Goal: Communication & Community: Answer question/provide support

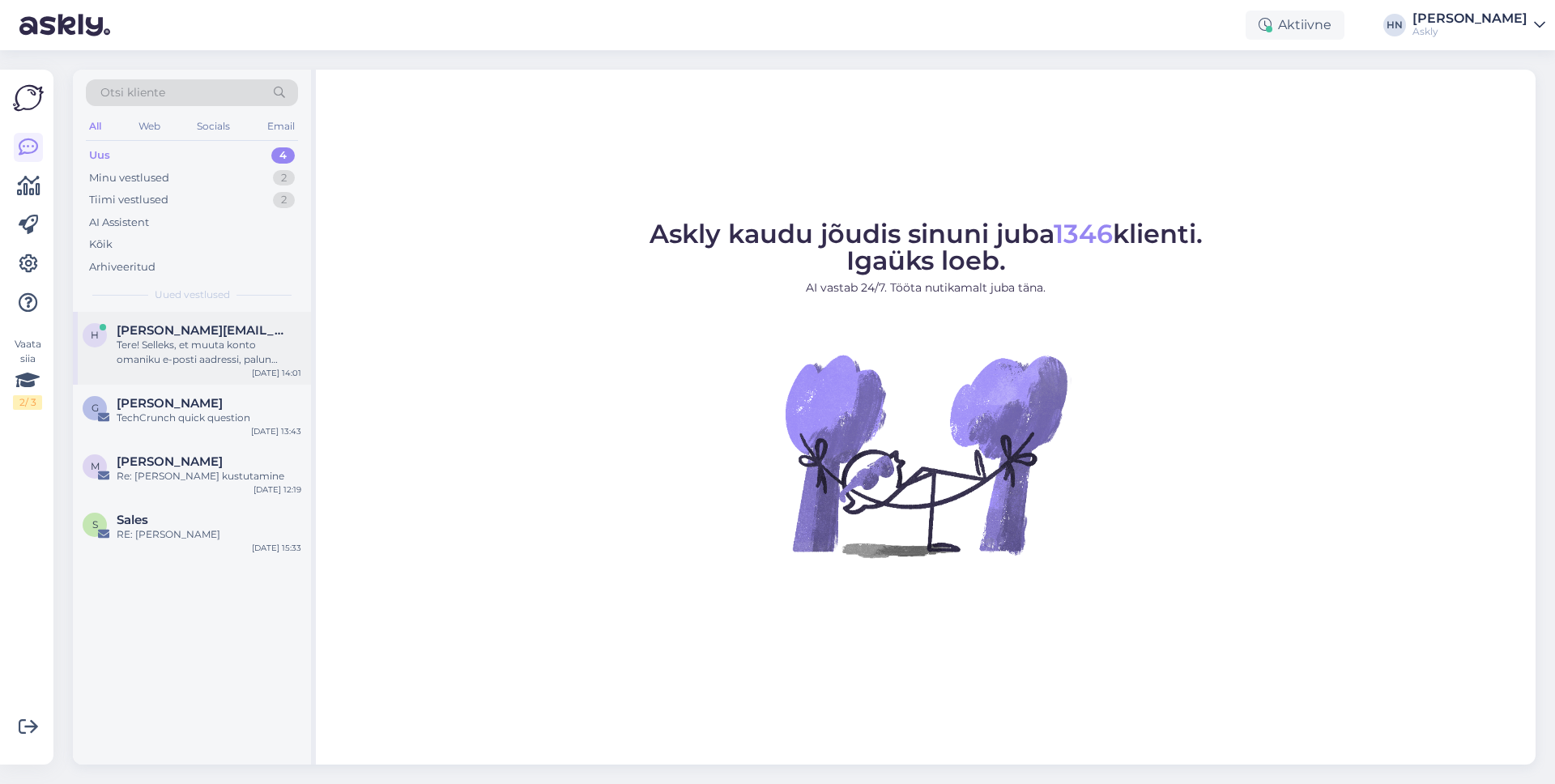
click at [136, 337] on div "Tere! Selleks, et muuta konto omaniku e-posti aadressi, palun saatke meile uue …" at bounding box center [209, 352] width 184 height 30
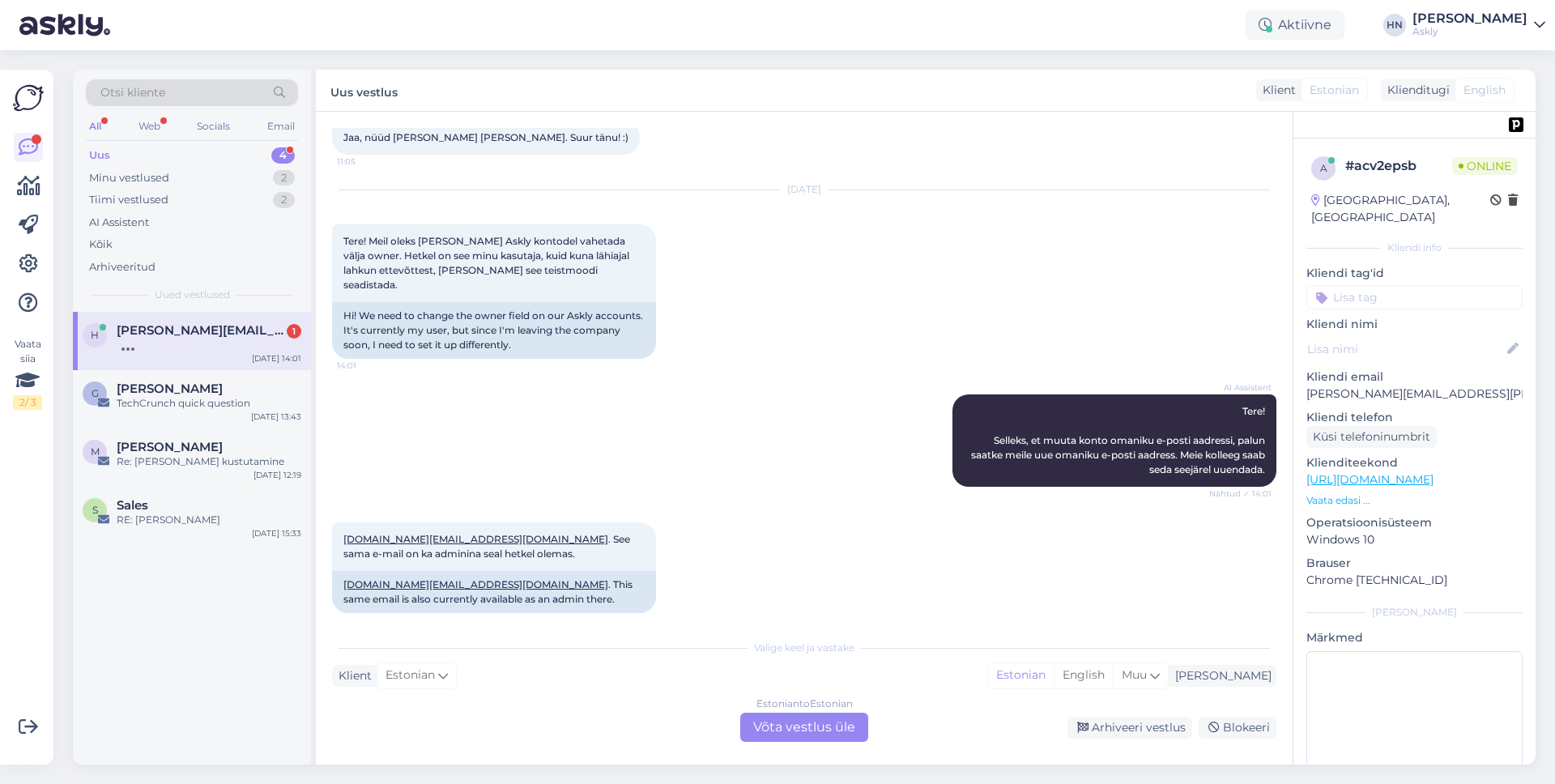
scroll to position [644, 0]
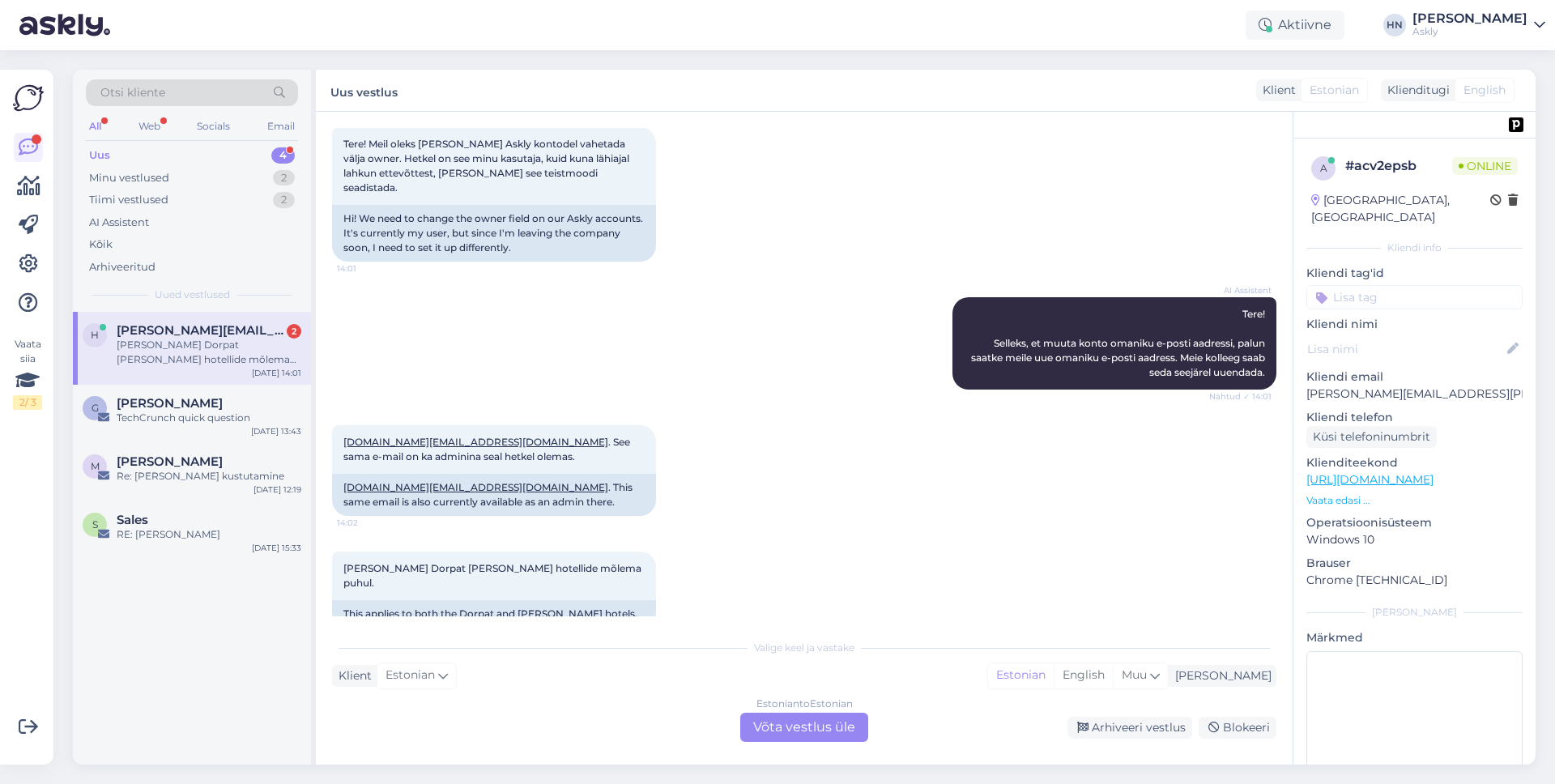
click at [847, 710] on div "Estonian to Estonian" at bounding box center [804, 703] width 96 height 15
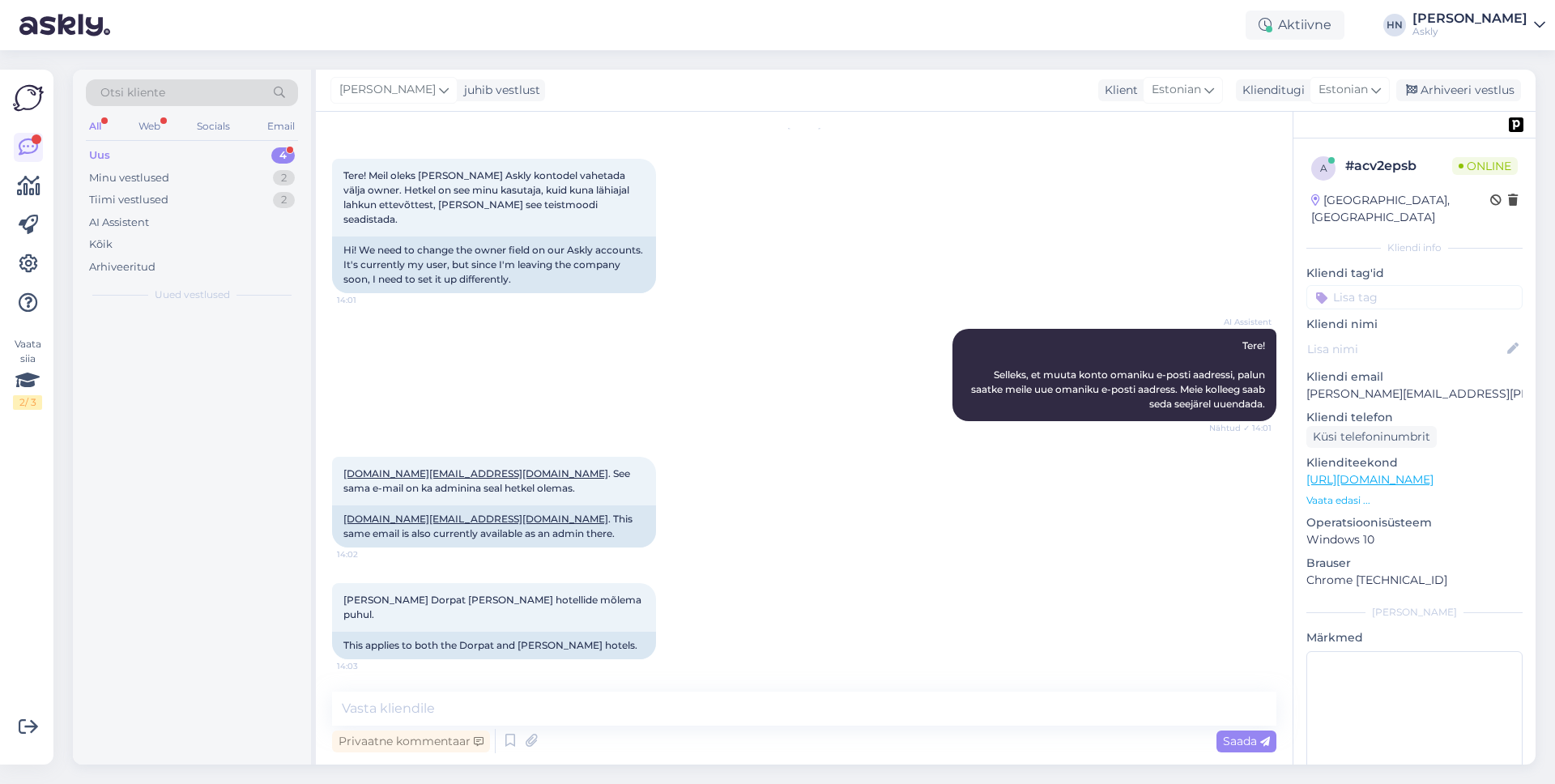
scroll to position [583, 0]
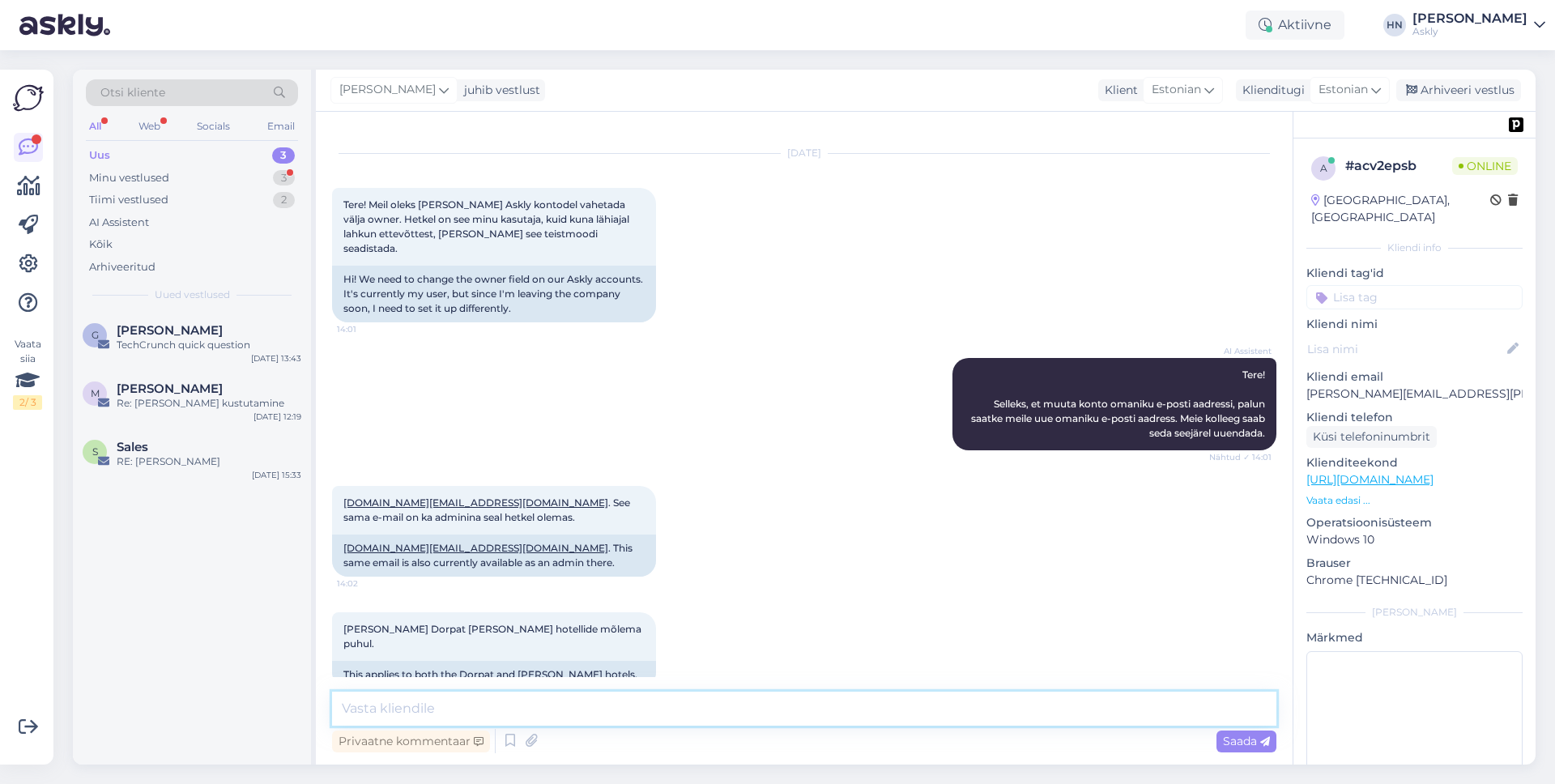
click at [846, 709] on textarea at bounding box center [804, 708] width 944 height 34
type textarea "Tere. Muudatused on [PERSON_NAME] viidud ja on nähtavad [PERSON_NAME] lehekülje…"
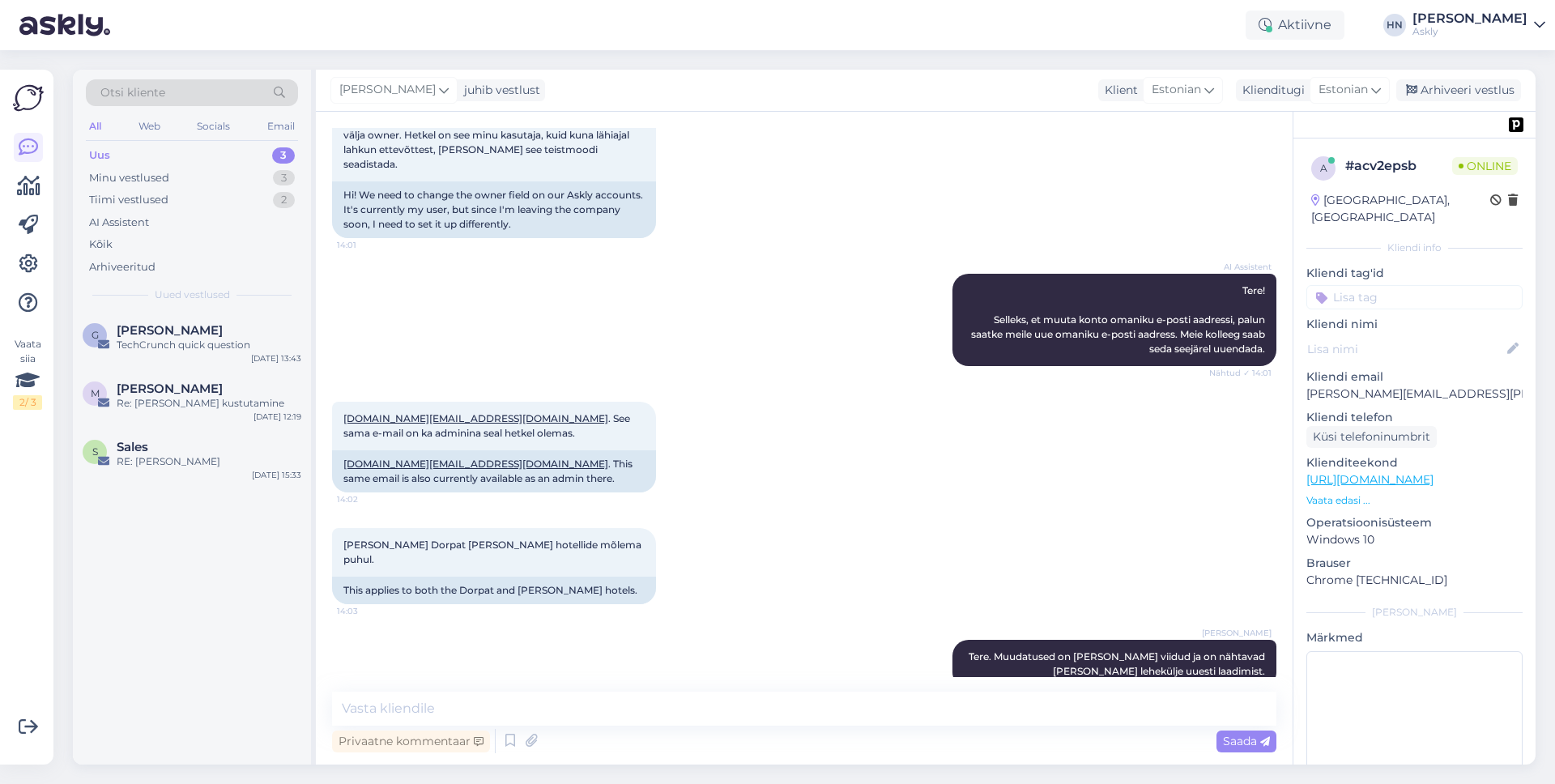
click at [870, 650] on div "[PERSON_NAME] Tere. Muudatused on [PERSON_NAME] viidud ja on nähtavad [PERSON_N…" at bounding box center [804, 663] width 944 height 84
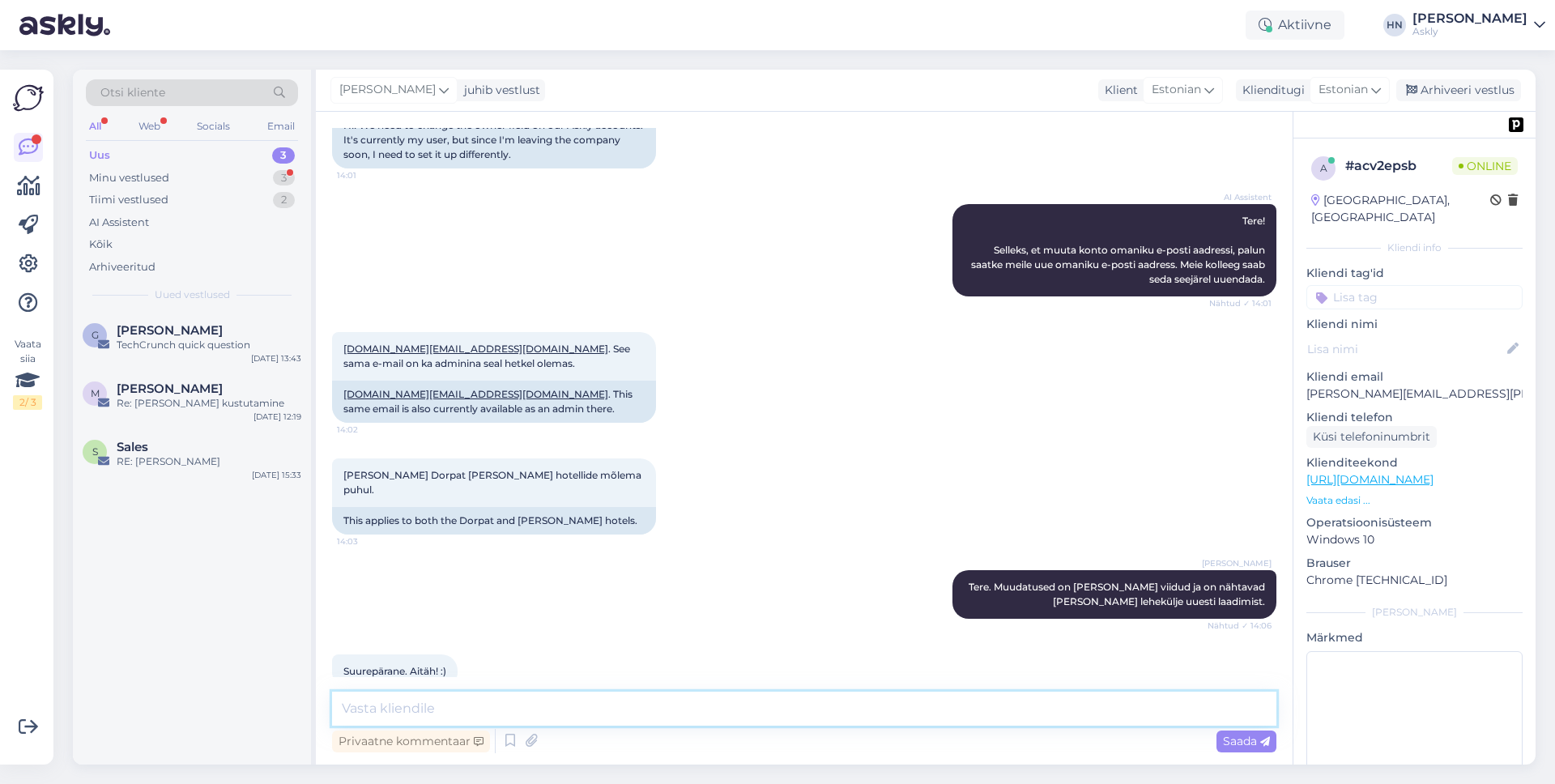
click at [852, 709] on textarea at bounding box center [804, 708] width 944 height 34
click at [1475, 89] on div "Arhiveeri vestlus" at bounding box center [1458, 90] width 124 height 22
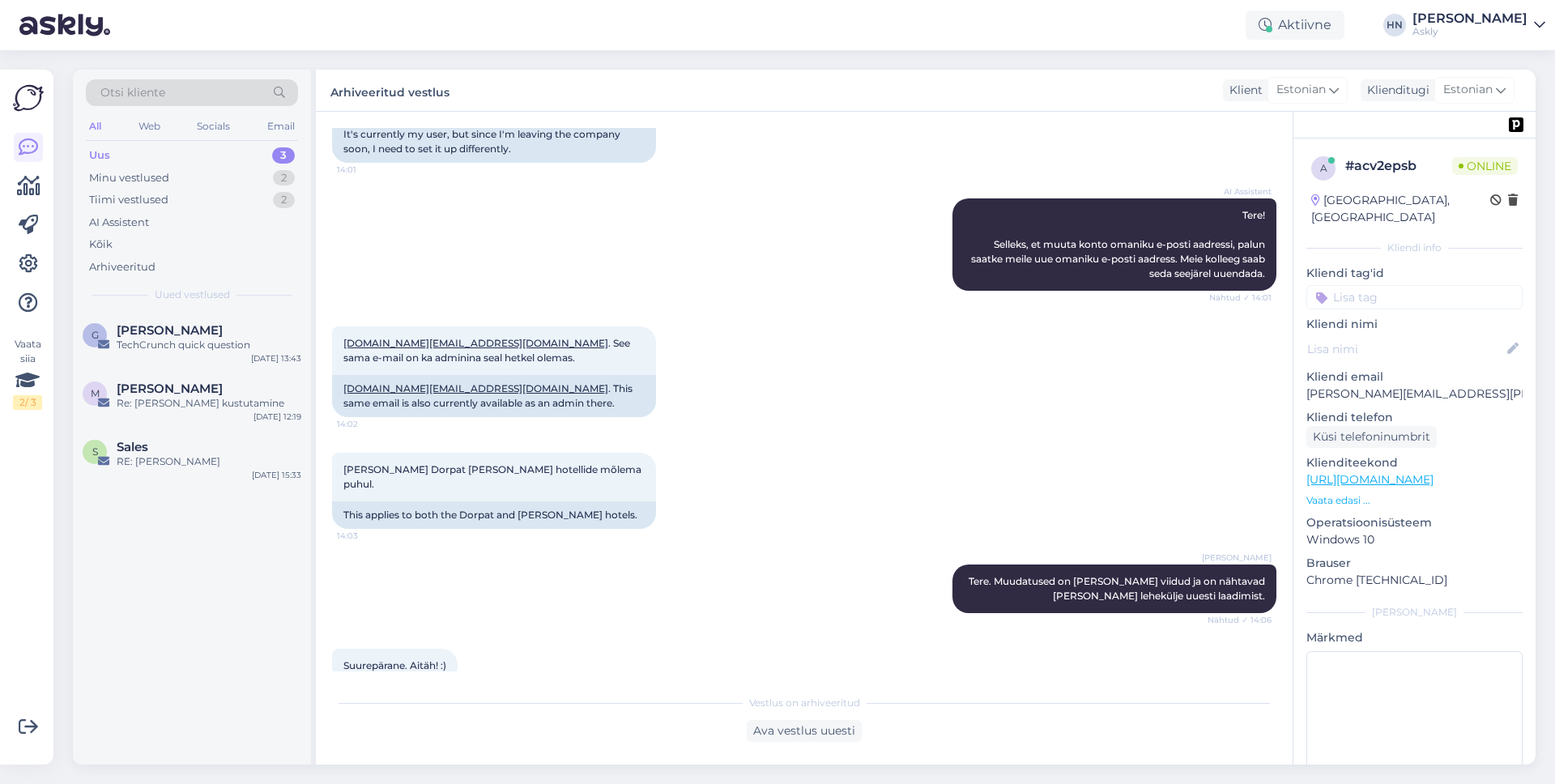
click at [885, 41] on div "Aktiivne [PERSON_NAME] Askly" at bounding box center [777, 25] width 1555 height 50
click at [43, 188] on div "Vaata siia 2 / 3 Võimalused Veendu, et Askly loob sulle väärtust. Sulge Ühenda …" at bounding box center [26, 416] width 53 height 694
click at [37, 188] on icon at bounding box center [29, 186] width 23 height 19
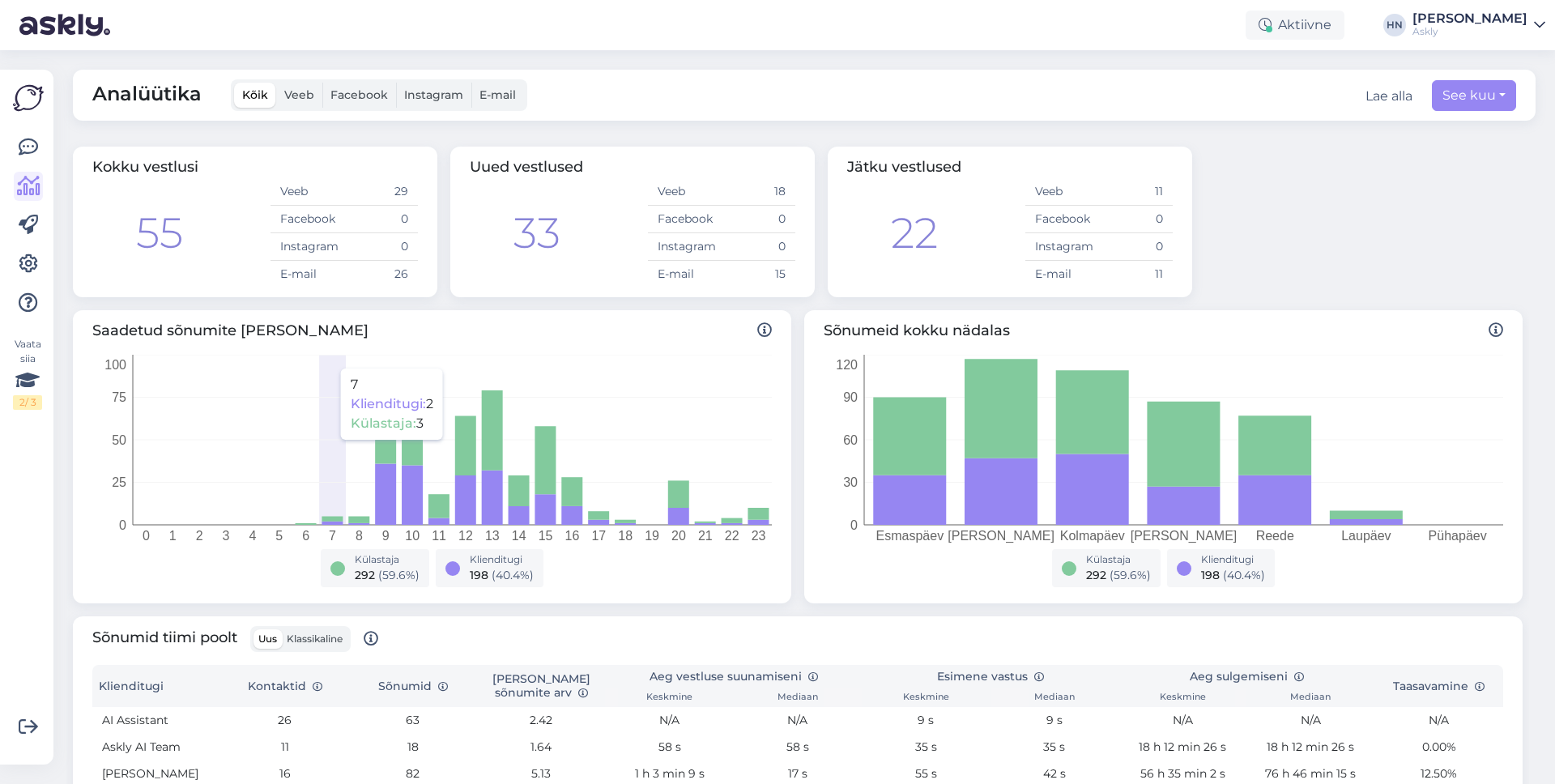
scroll to position [448, 0]
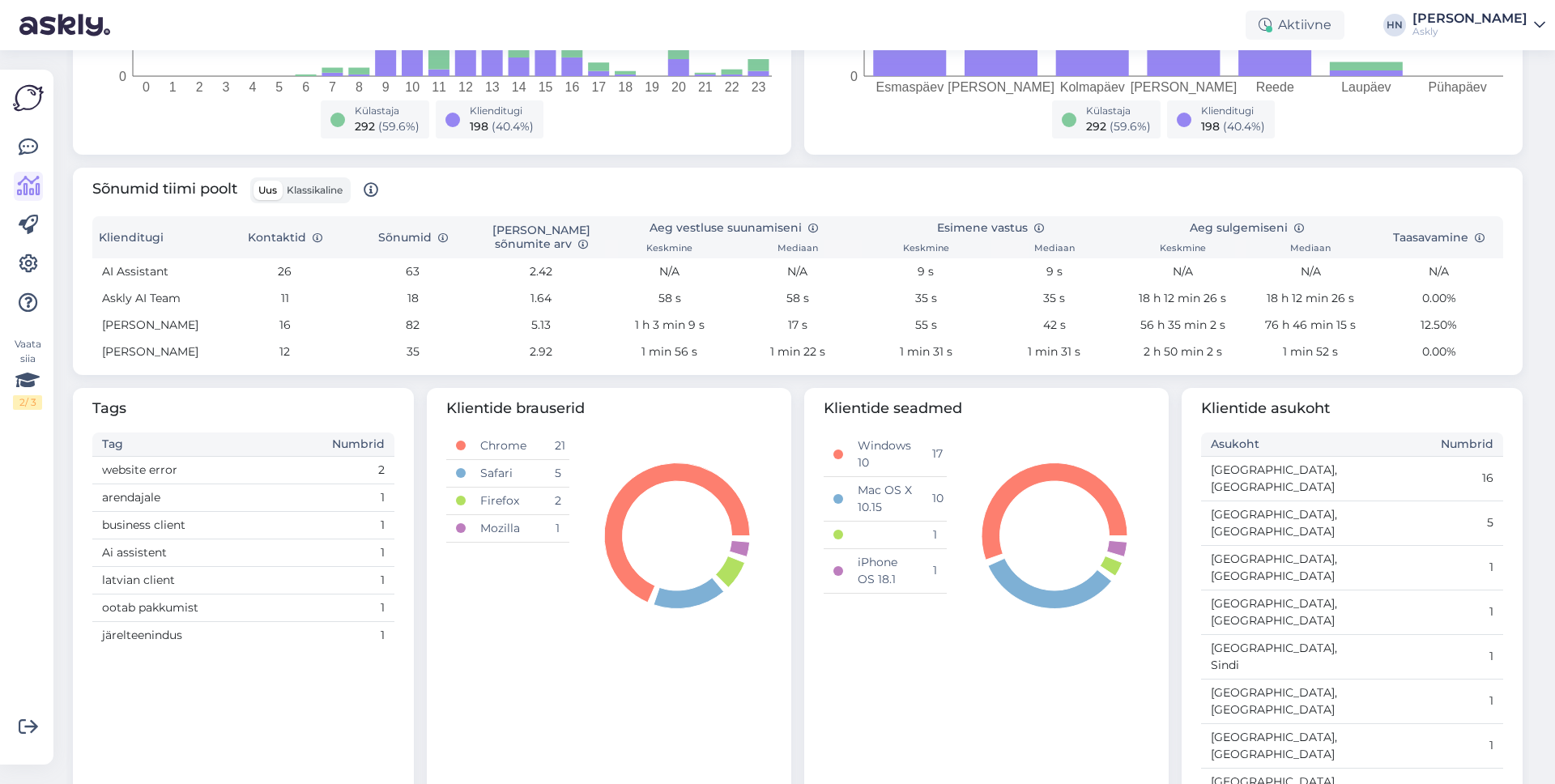
click at [425, 352] on td "35" at bounding box center [412, 351] width 128 height 27
click at [29, 163] on div at bounding box center [29, 225] width 30 height 184
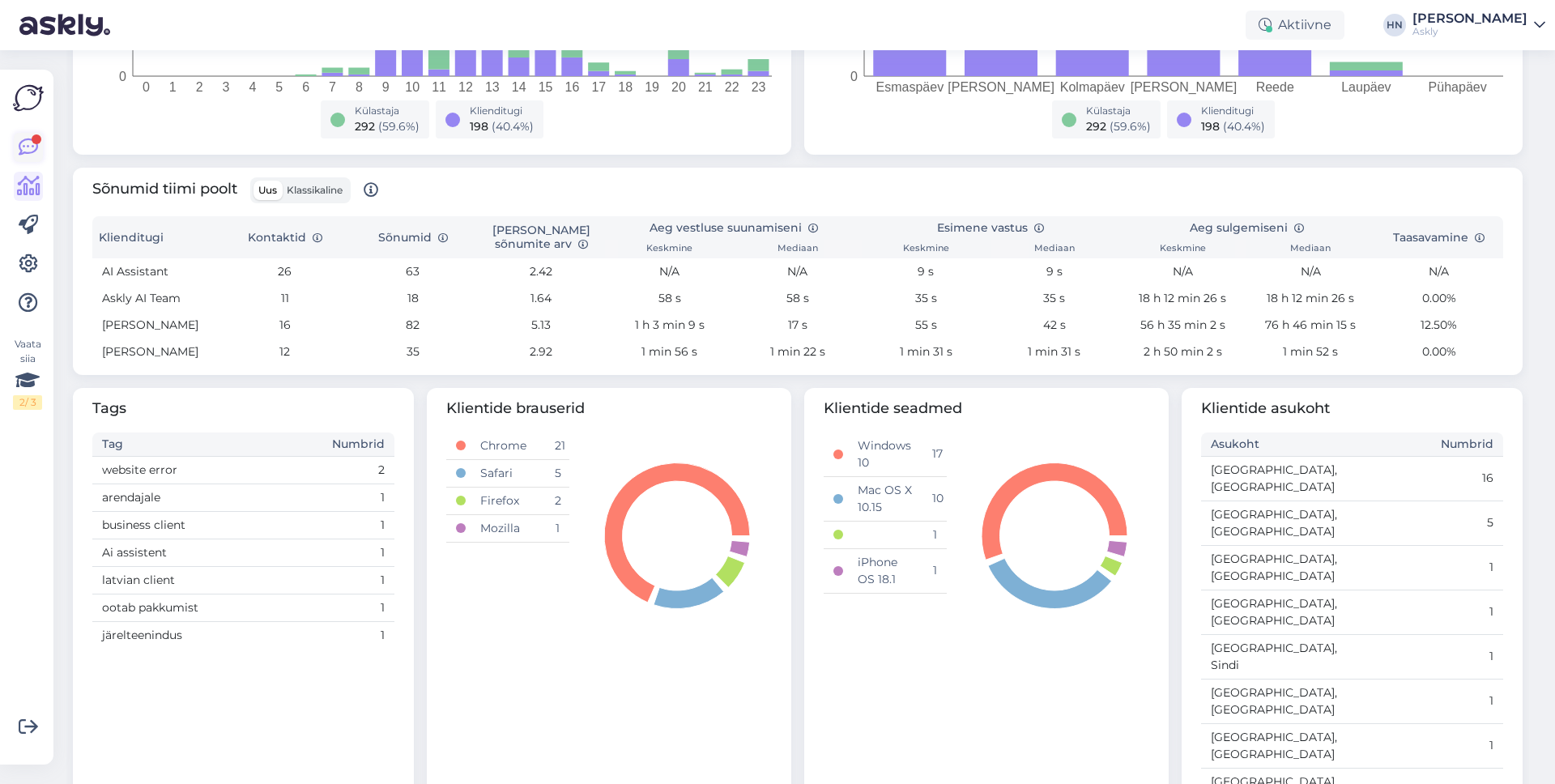
click at [29, 157] on icon at bounding box center [28, 147] width 19 height 19
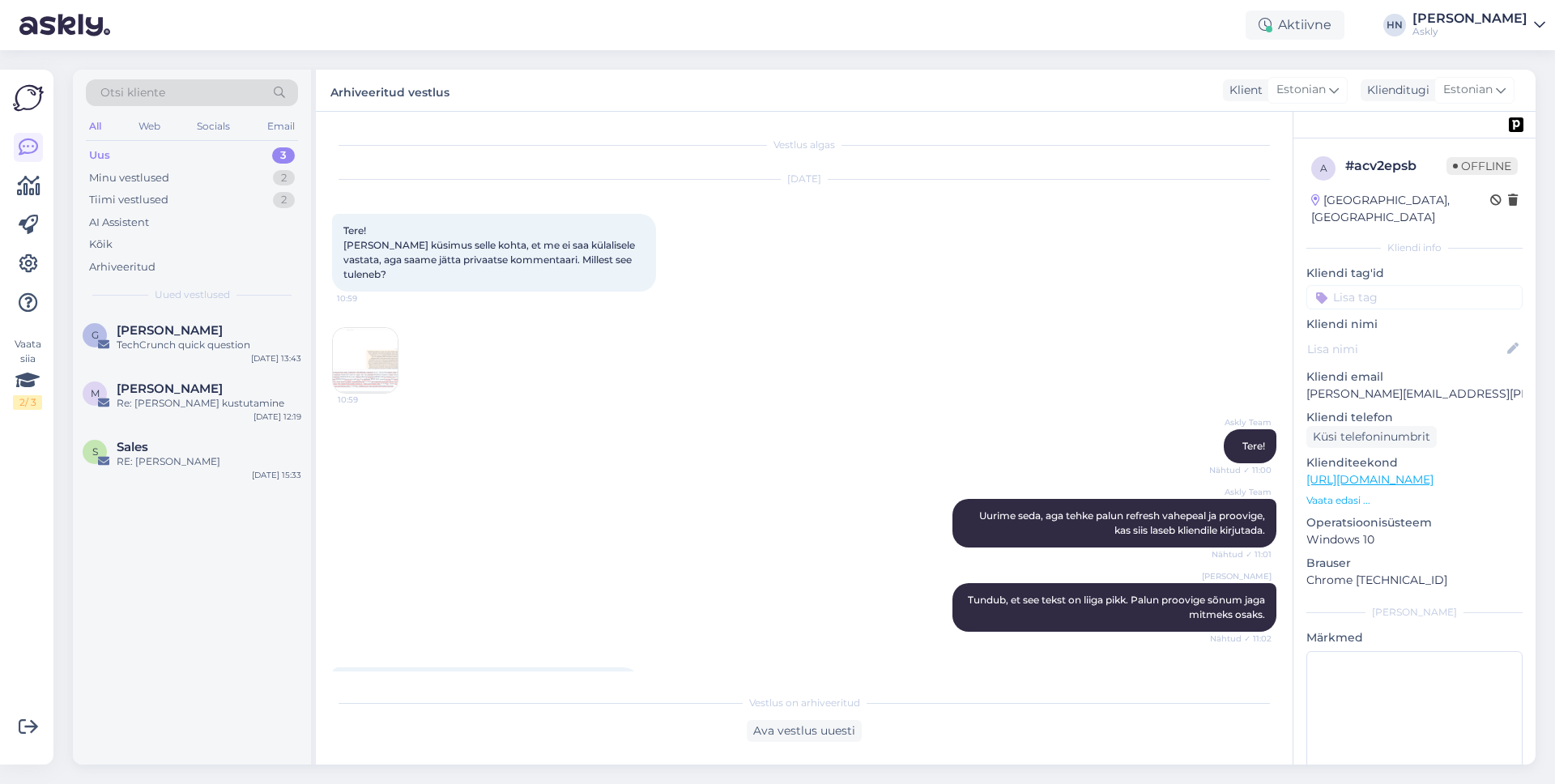
scroll to position [742, 0]
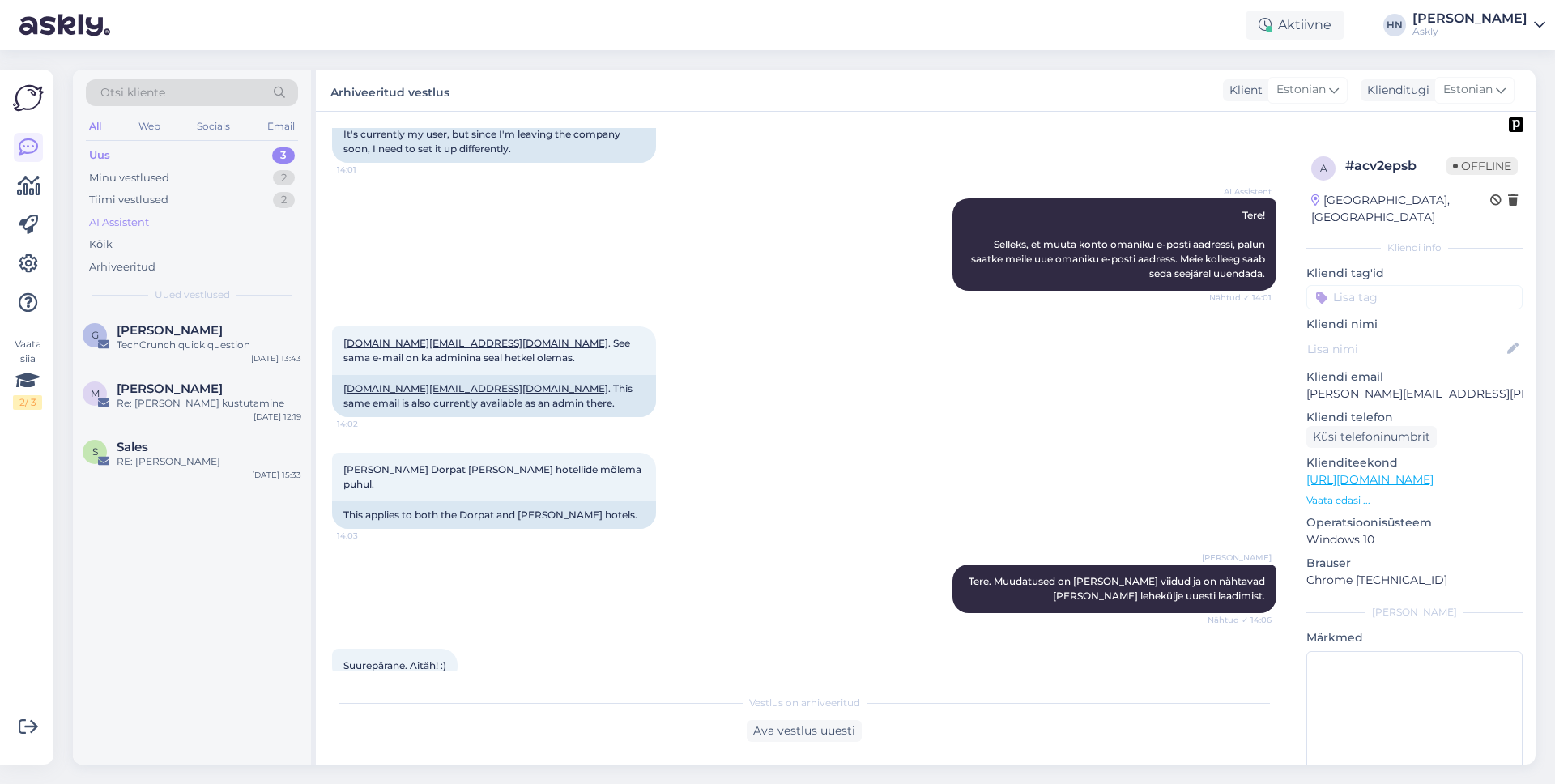
click at [87, 229] on div "AI Assistent" at bounding box center [192, 223] width 212 height 23
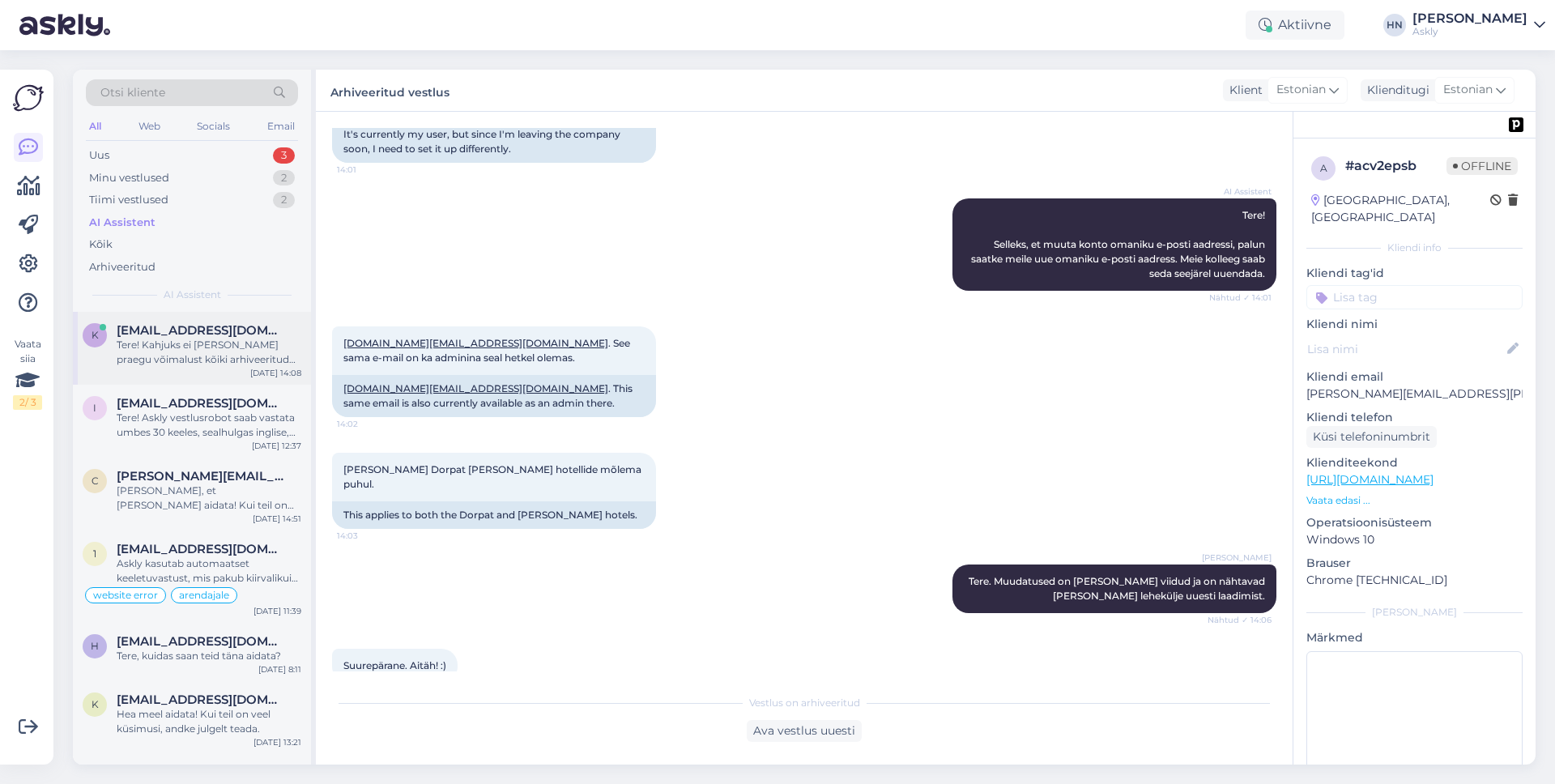
click at [165, 330] on span "[EMAIL_ADDRESS][DOMAIN_NAME]" at bounding box center [201, 330] width 169 height 15
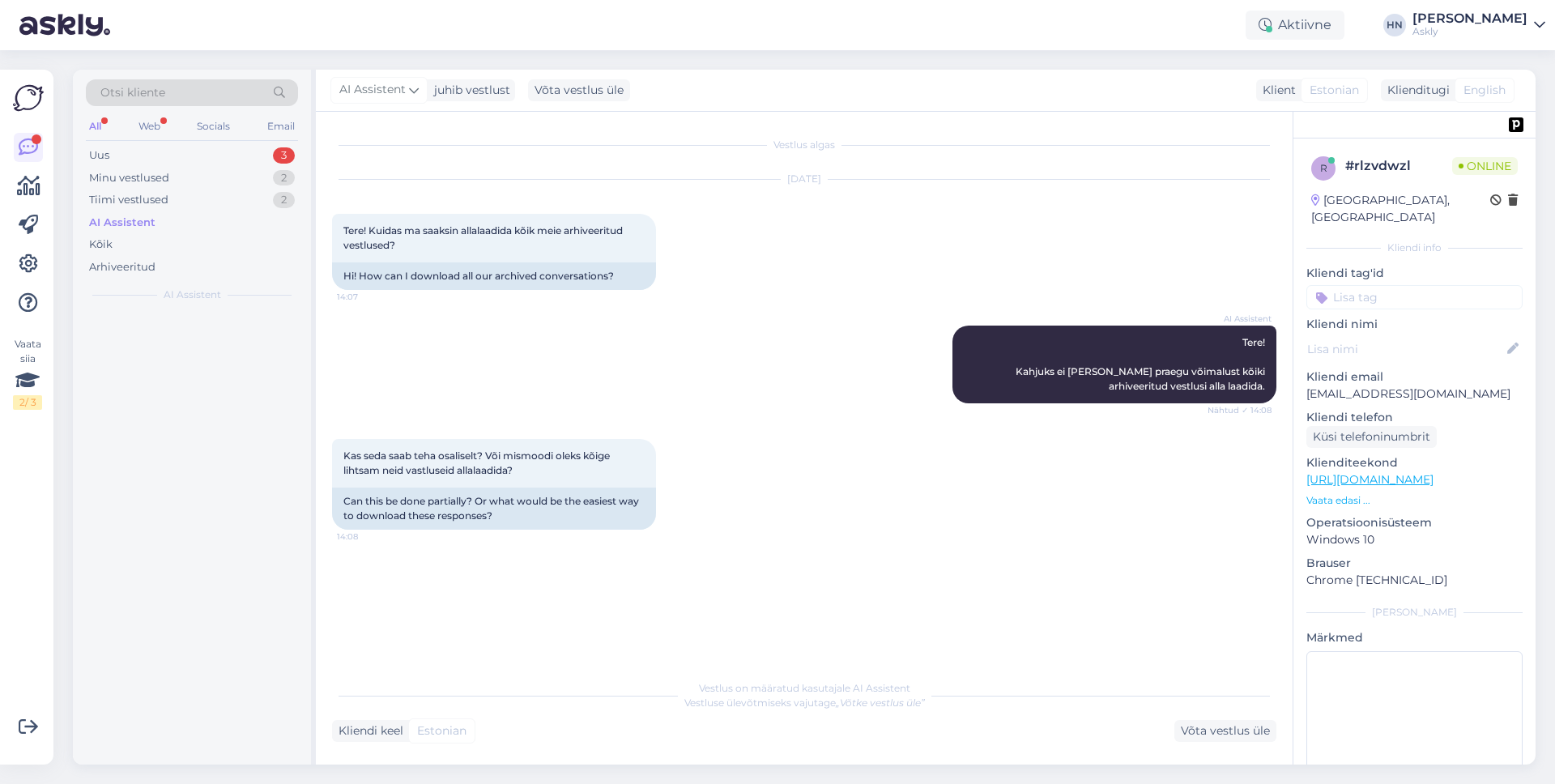
scroll to position [46, 0]
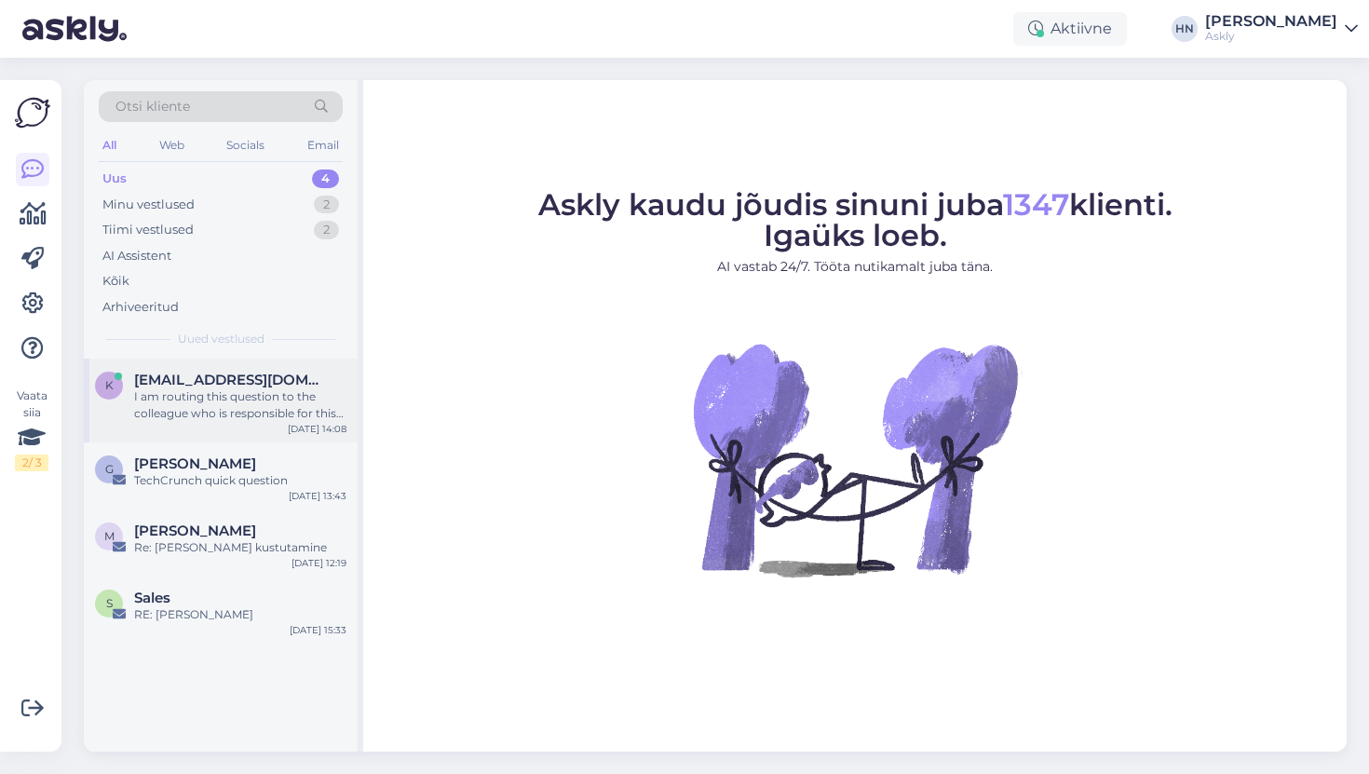
click at [266, 364] on div "k [EMAIL_ADDRESS][DOMAIN_NAME] I am routing this question to the colleague who …" at bounding box center [221, 401] width 274 height 84
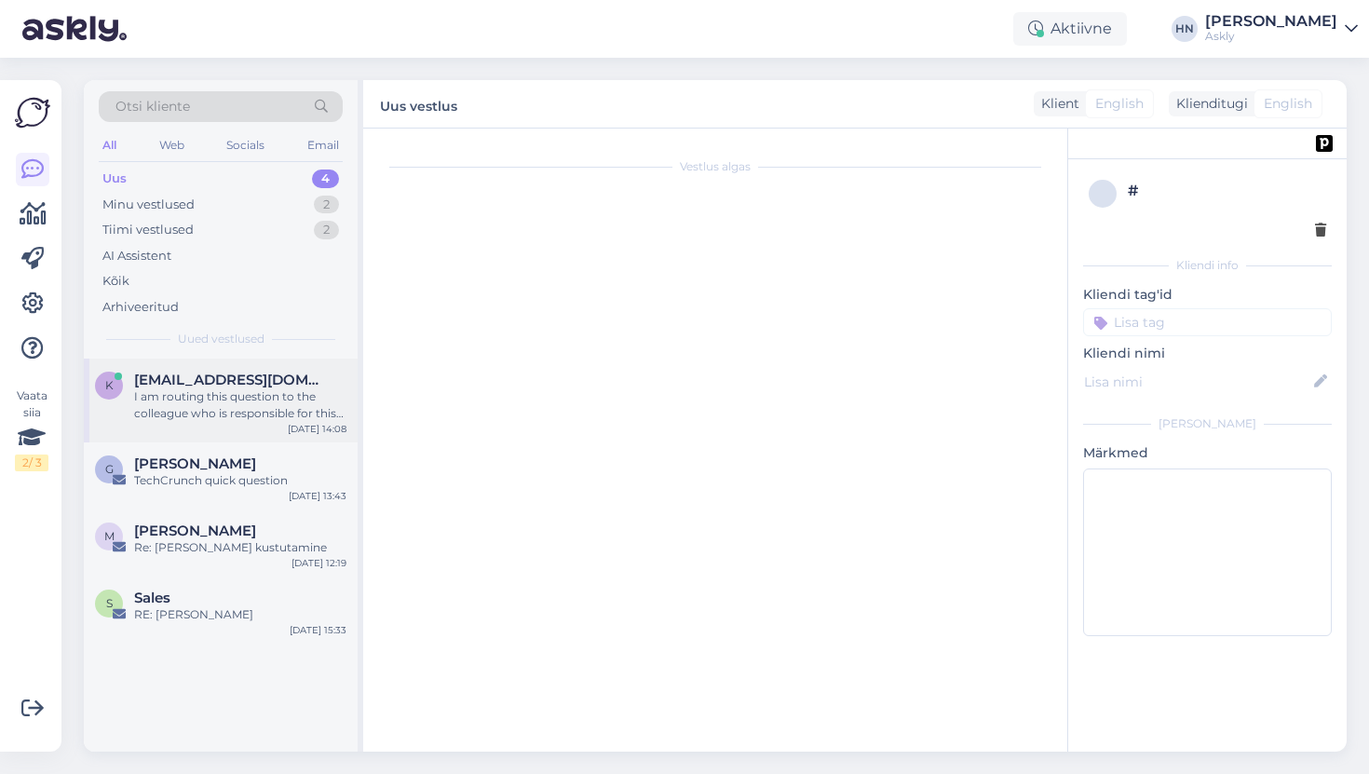
scroll to position [227, 0]
